Goal: Transaction & Acquisition: Download file/media

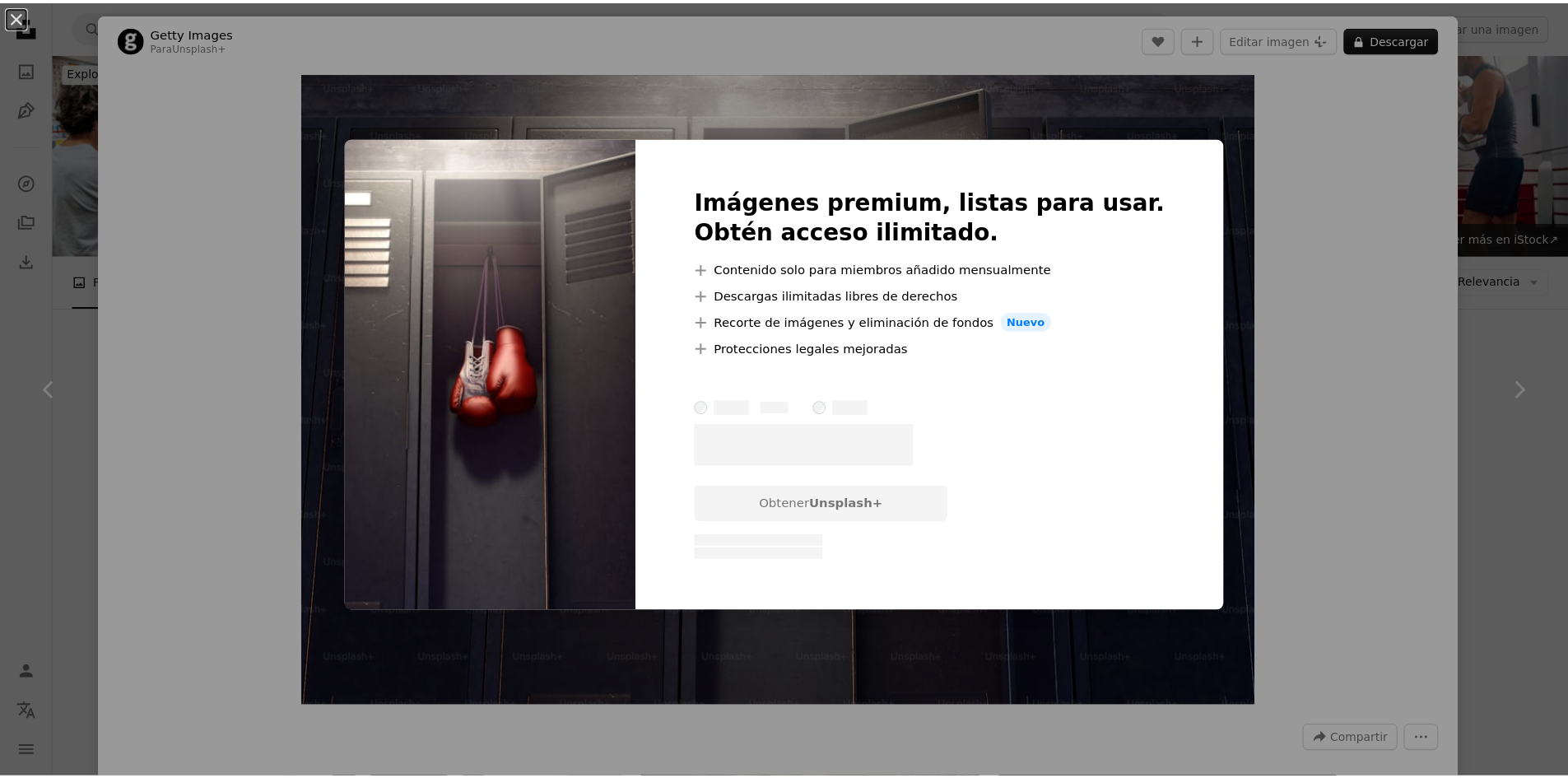
scroll to position [1154, 0]
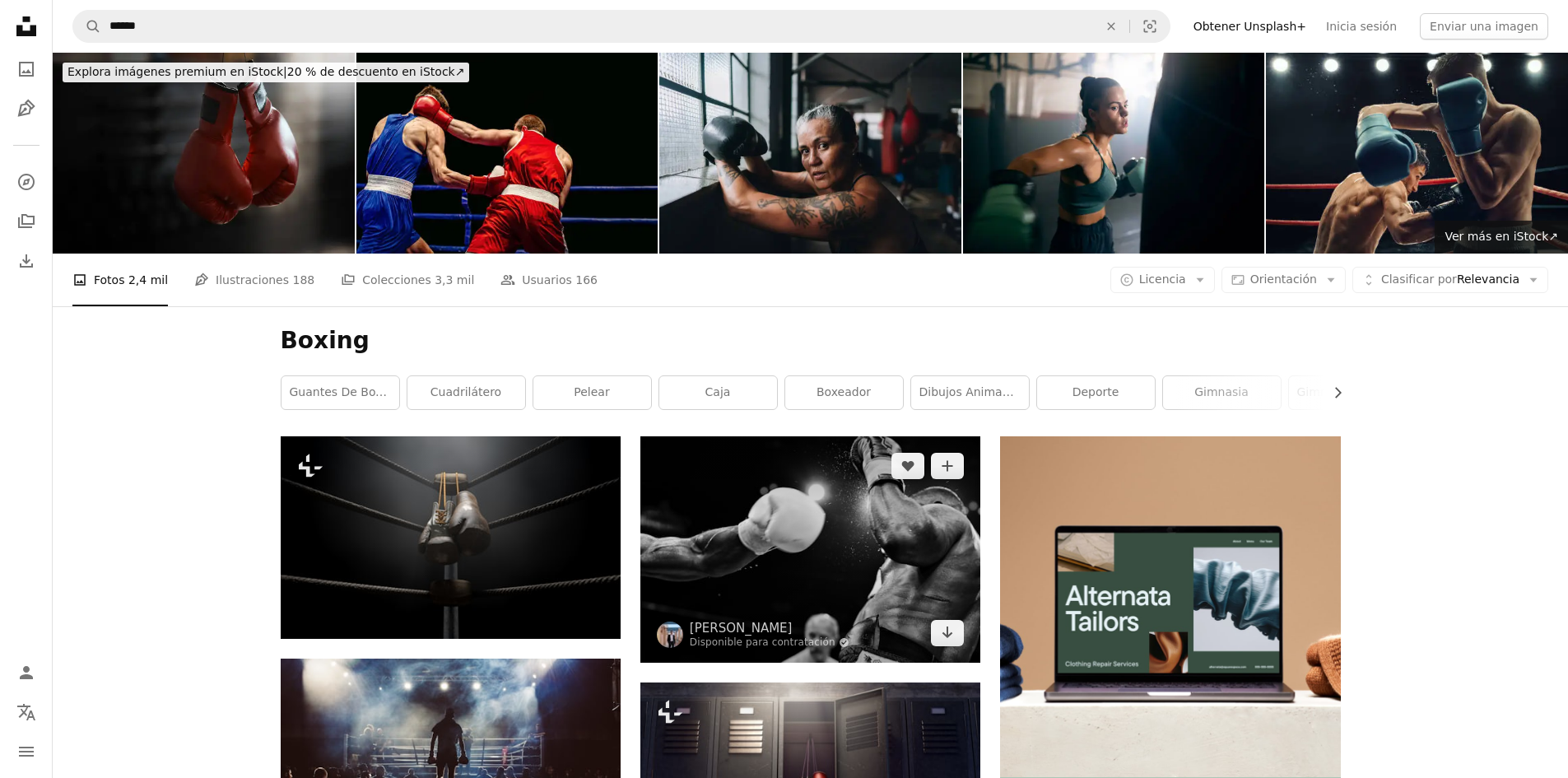
click at [806, 584] on img at bounding box center [810, 549] width 340 height 225
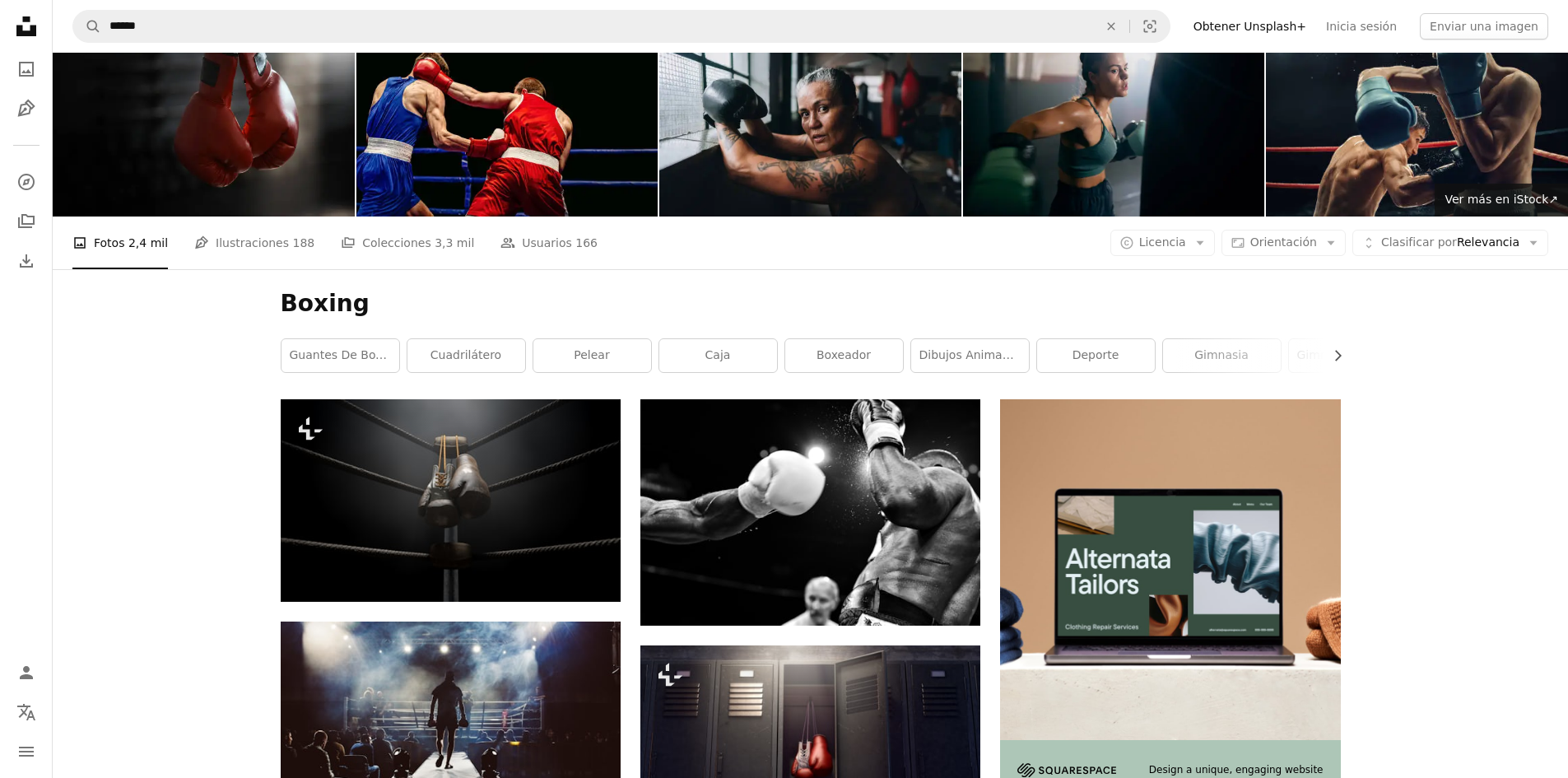
scroll to position [165, 0]
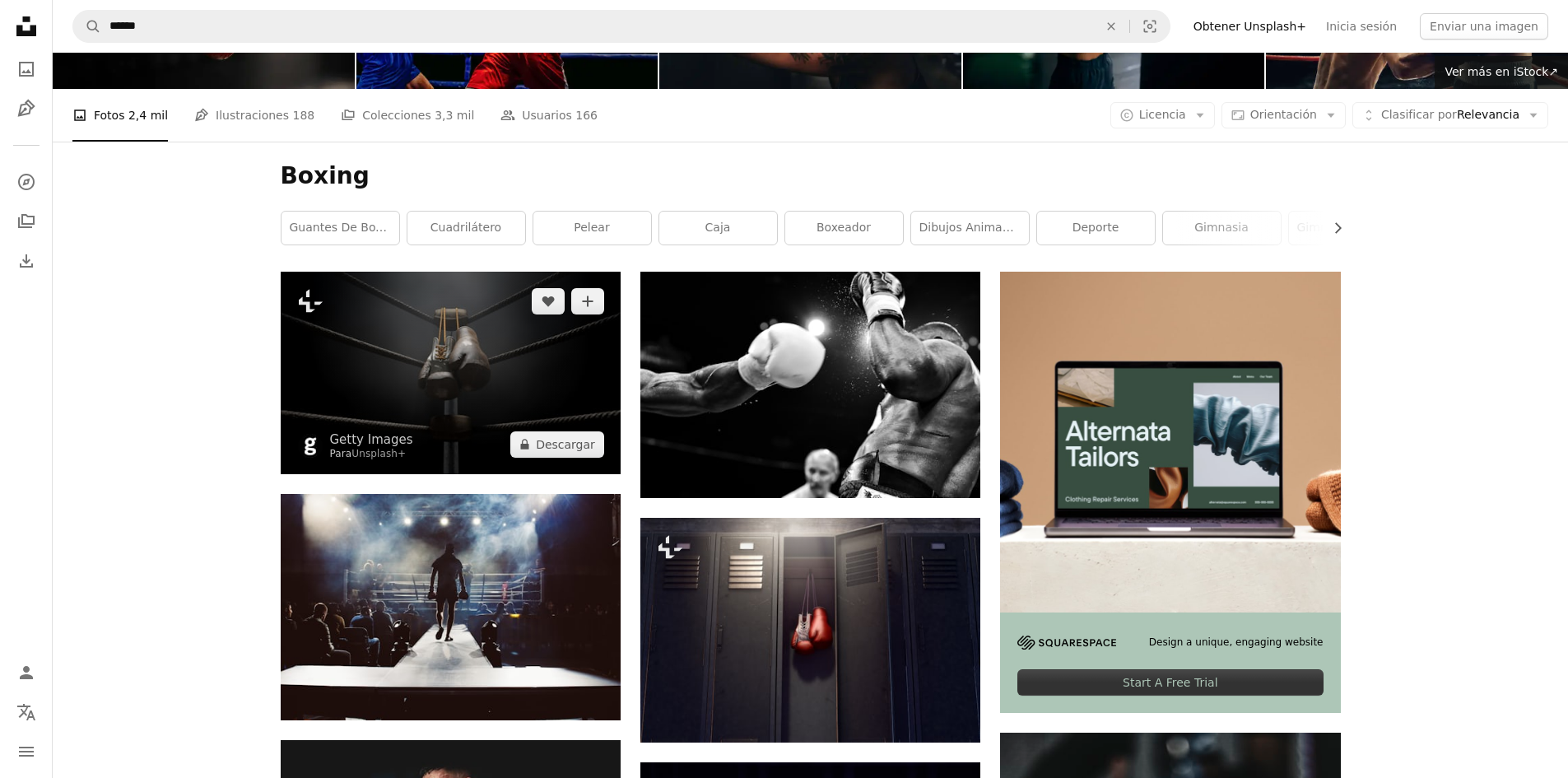
click at [526, 391] on img at bounding box center [450, 373] width 340 height 203
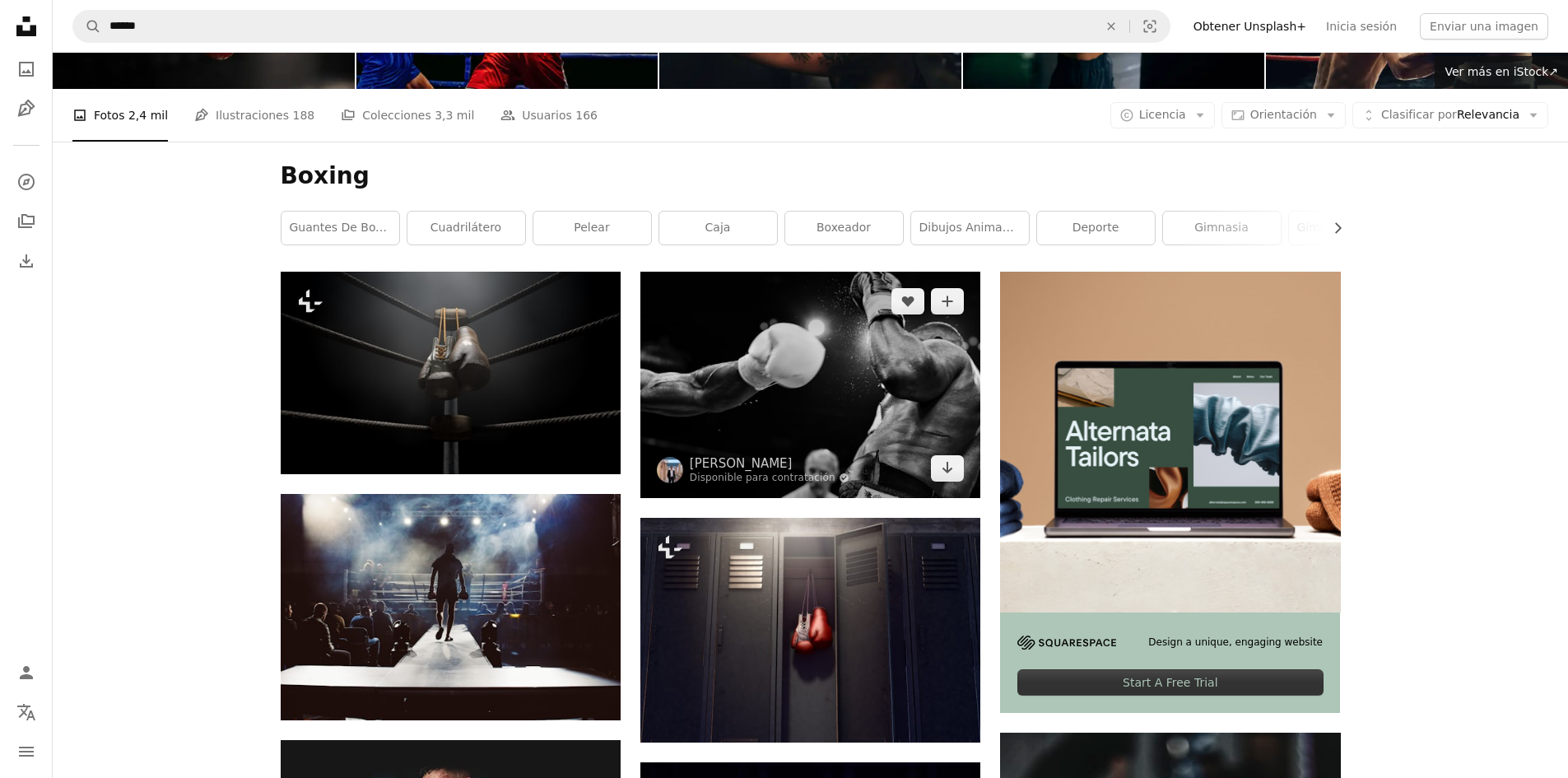
click at [920, 325] on img at bounding box center [810, 384] width 340 height 225
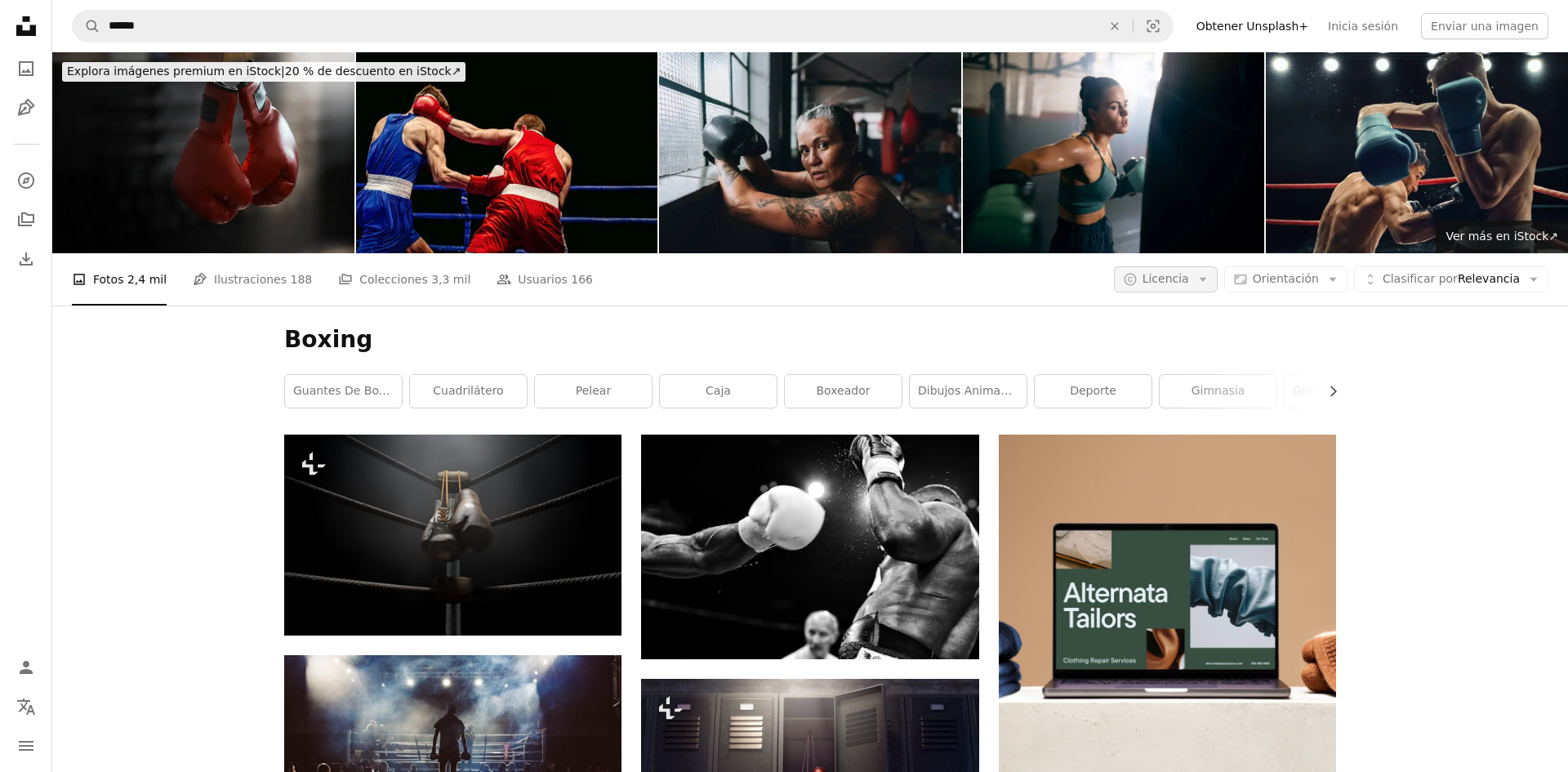
click at [1218, 276] on button "A copyright icon © Licencia Arrow down" at bounding box center [1166, 280] width 104 height 26
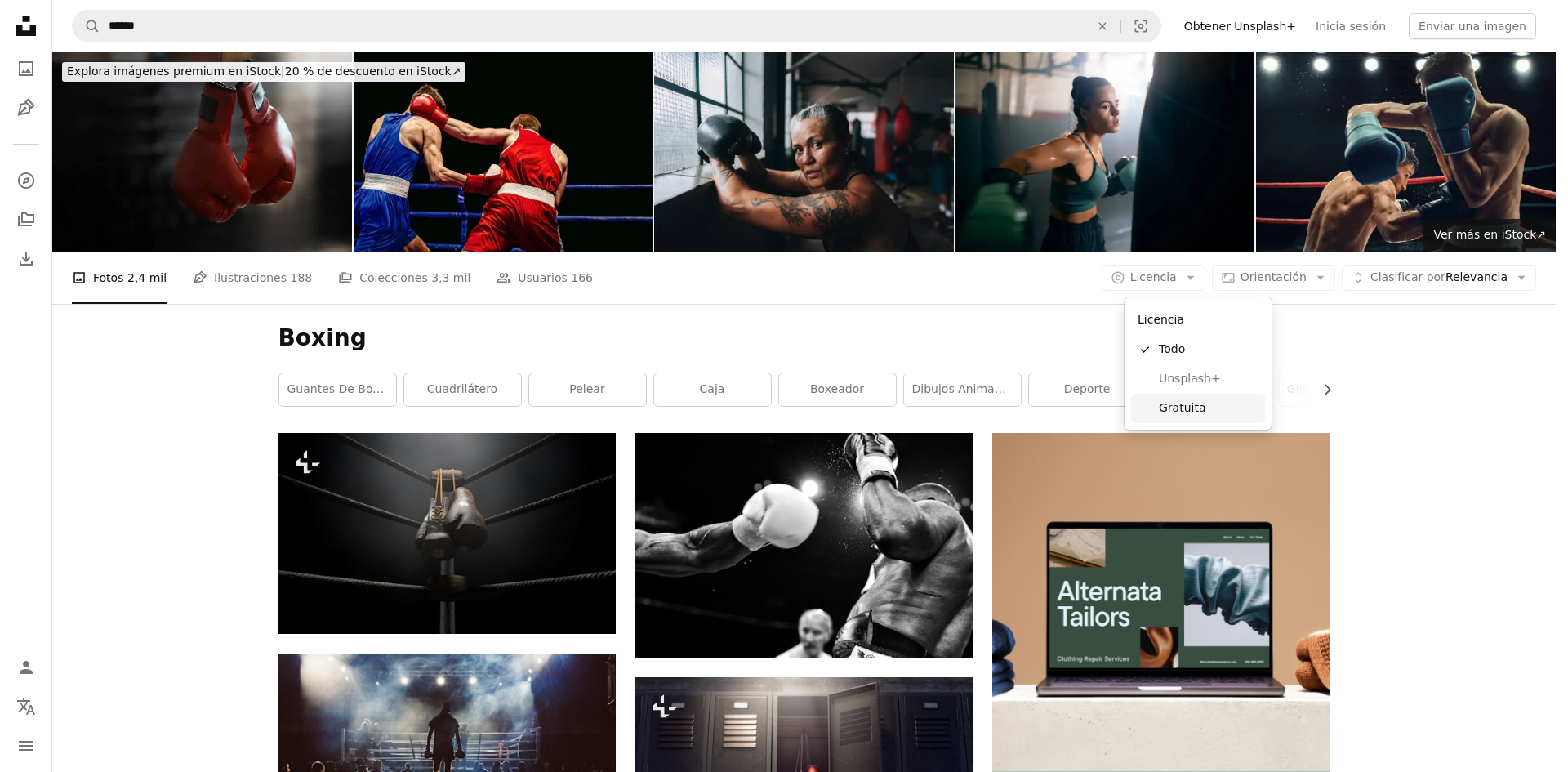
click at [1169, 409] on span "Gratuita" at bounding box center [1208, 409] width 99 height 17
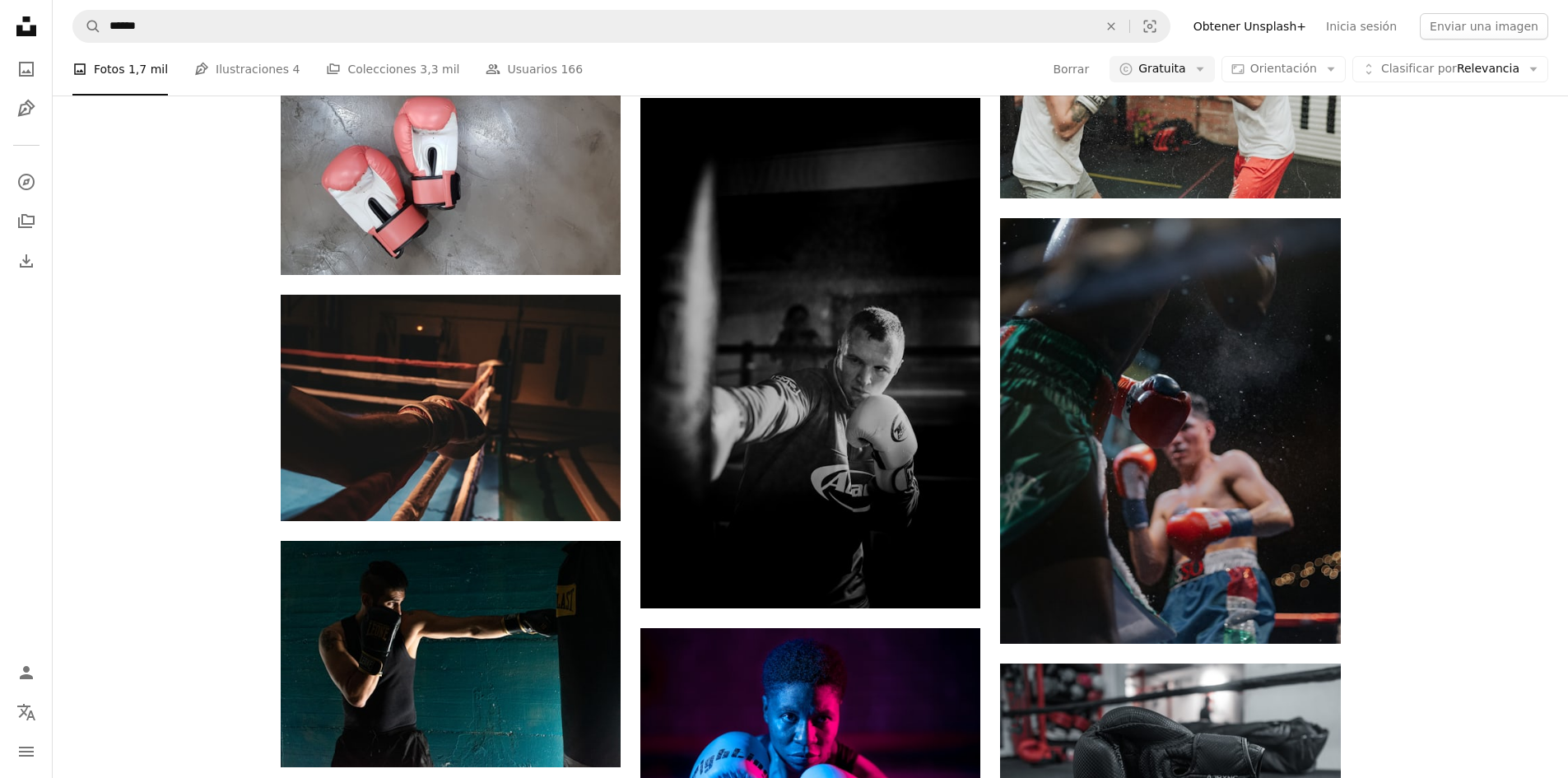
scroll to position [1647, 0]
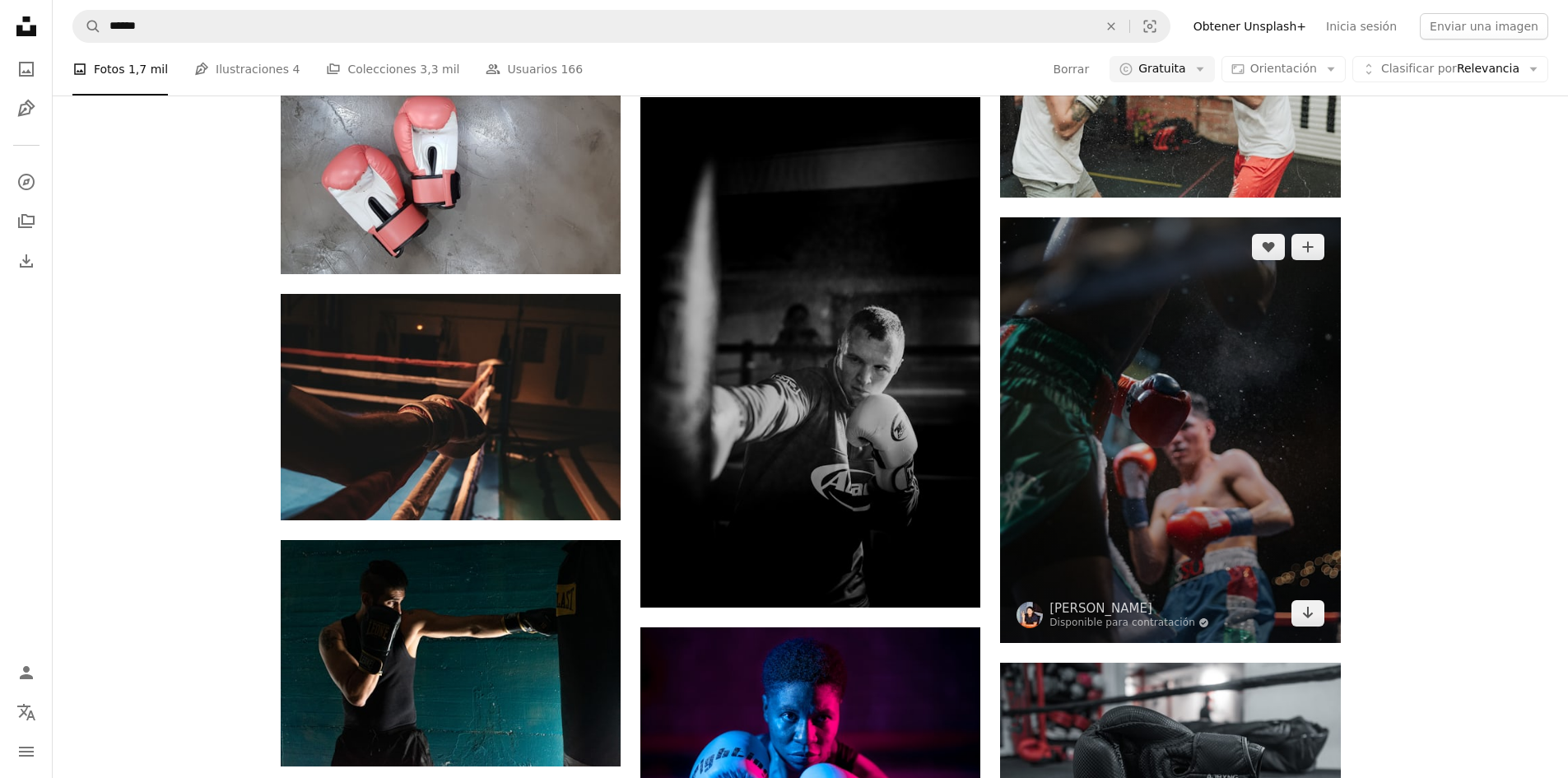
click at [1089, 452] on img at bounding box center [1170, 429] width 340 height 426
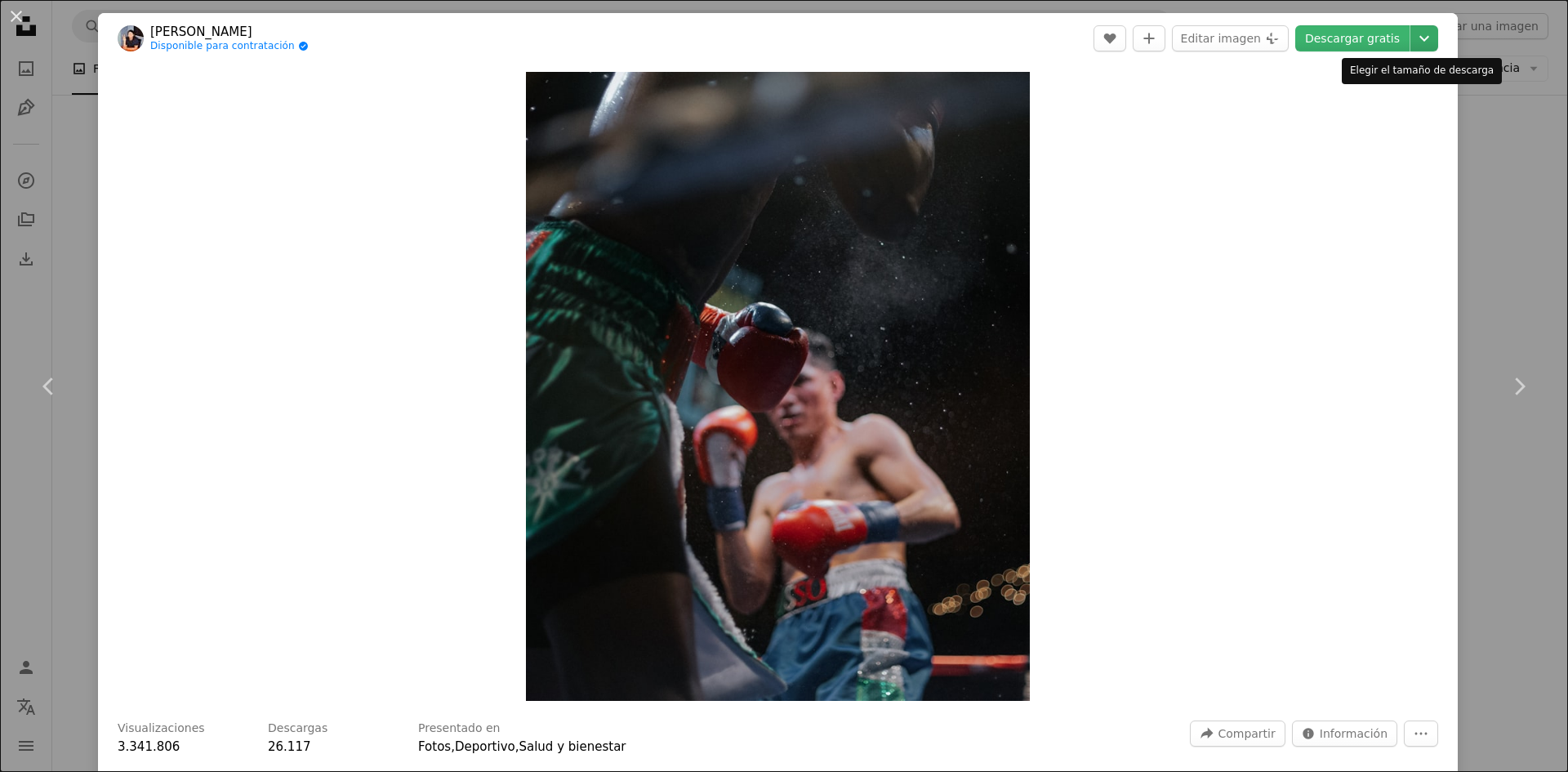
click at [1407, 26] on dialog "An X shape Chevron left Chevron right [PERSON_NAME] Disponible para contratació…" at bounding box center [784, 386] width 1568 height 772
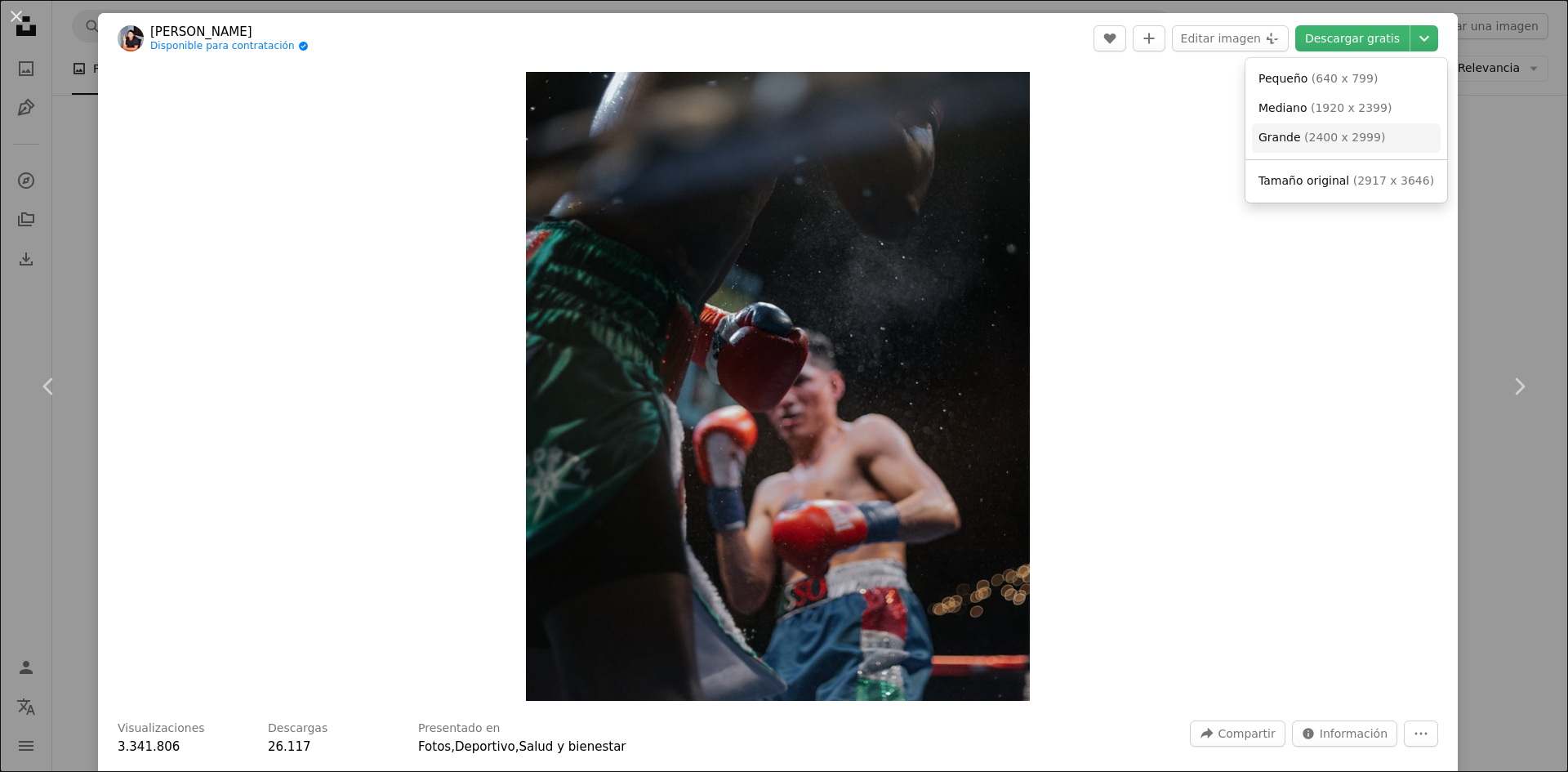
click at [1287, 140] on span "Grande" at bounding box center [1280, 137] width 42 height 13
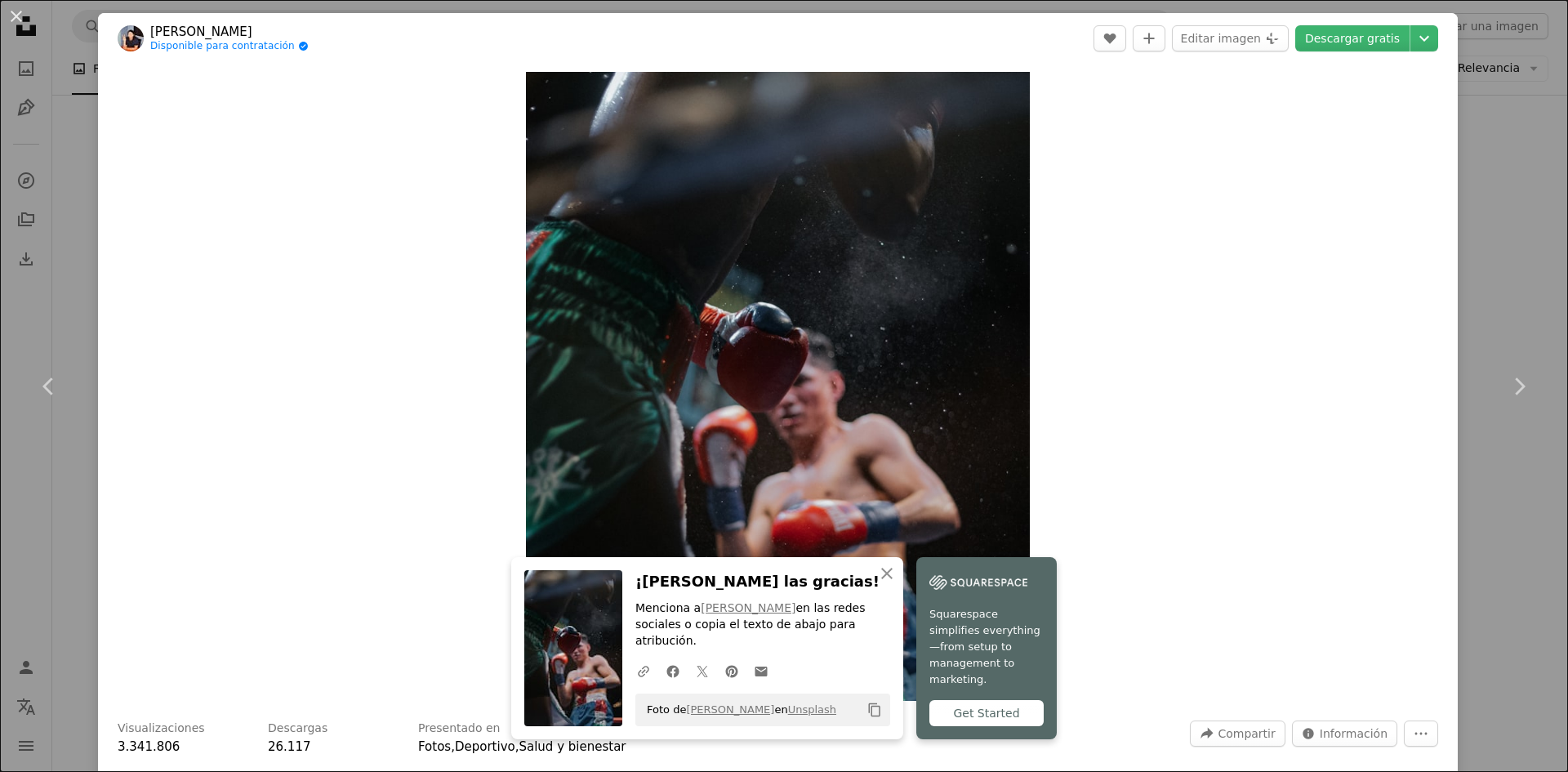
click at [1524, 165] on div "An X shape Chevron left Chevron right An X shape Cerrar ¡Dale las gracias! Menc…" at bounding box center [784, 386] width 1568 height 772
